Goal: Task Accomplishment & Management: Manage account settings

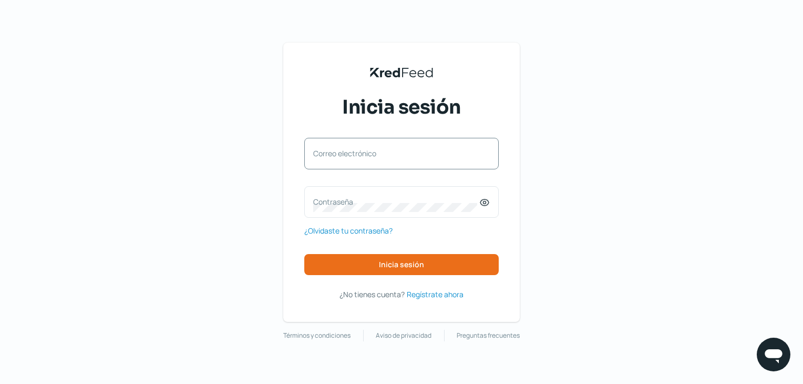
click at [433, 156] on label "Correo electrónico" at bounding box center [396, 153] width 166 height 10
click at [433, 156] on input "Correo electrónico" at bounding box center [401, 158] width 177 height 9
paste input "[EMAIL_ADDRESS][PERSON_NAME][DOMAIN_NAME]"
type input "[EMAIL_ADDRESS][PERSON_NAME][DOMAIN_NAME]"
click at [393, 196] on div "Contraseña" at bounding box center [401, 202] width 195 height 32
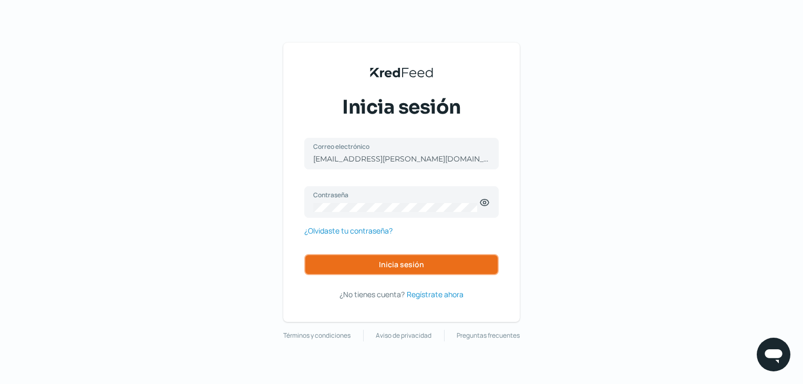
click at [409, 261] on span "Inicia sesión" at bounding box center [401, 264] width 45 height 7
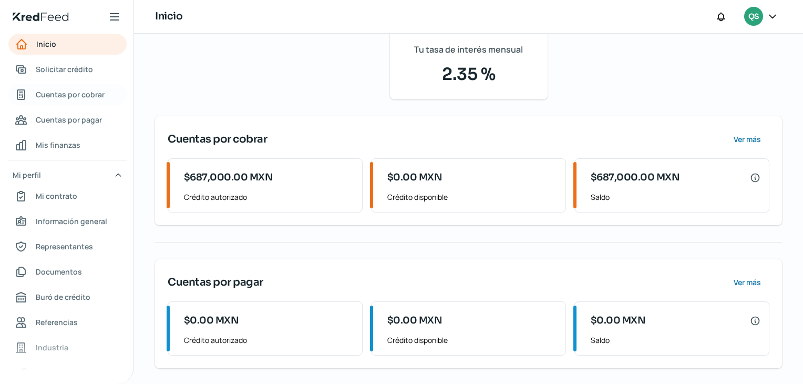
click at [67, 94] on span "Cuentas por cobrar" at bounding box center [70, 94] width 69 height 13
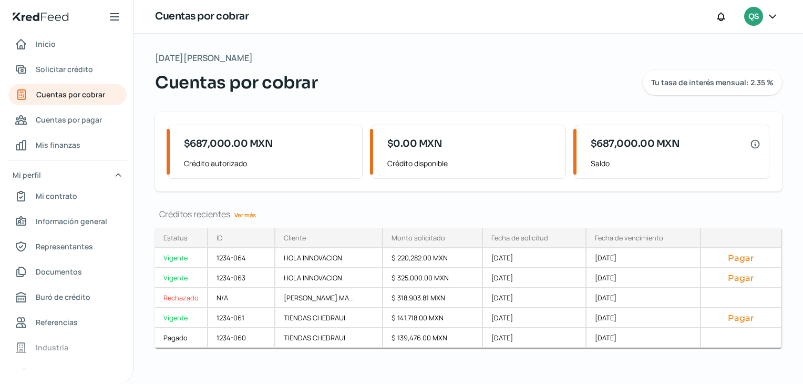
click at [595, 201] on div "[DATE][PERSON_NAME] Cuentas por cobrar Tu tasa de interés mensual: 2.35 % $687,…" at bounding box center [468, 212] width 669 height 357
click at [536, 197] on div "[DATE][PERSON_NAME] Cuentas por cobrar Tu tasa de interés mensual: 2.35 % $687,…" at bounding box center [468, 212] width 669 height 357
